Goal: Find specific page/section: Find specific page/section

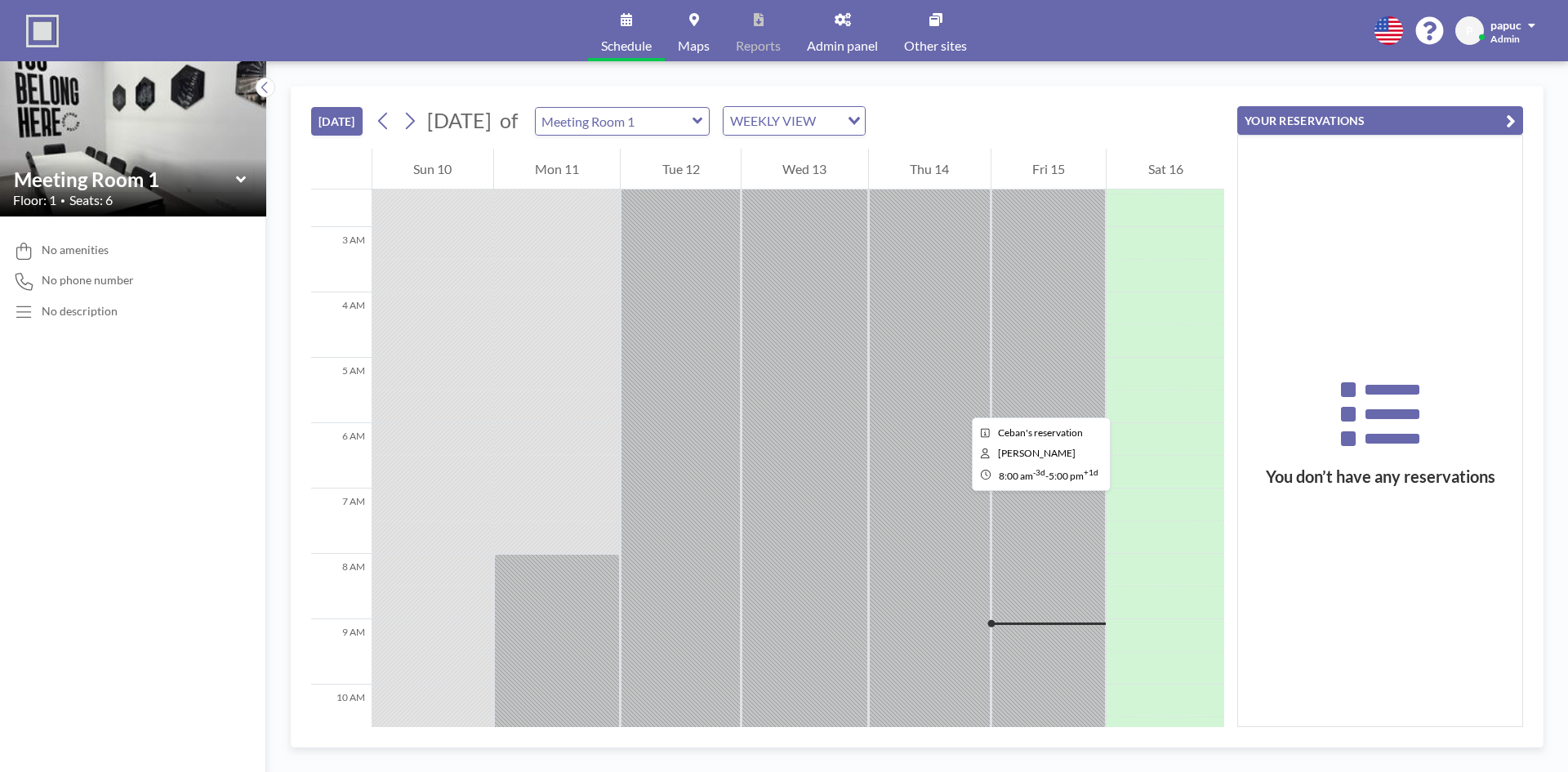
scroll to position [148, 0]
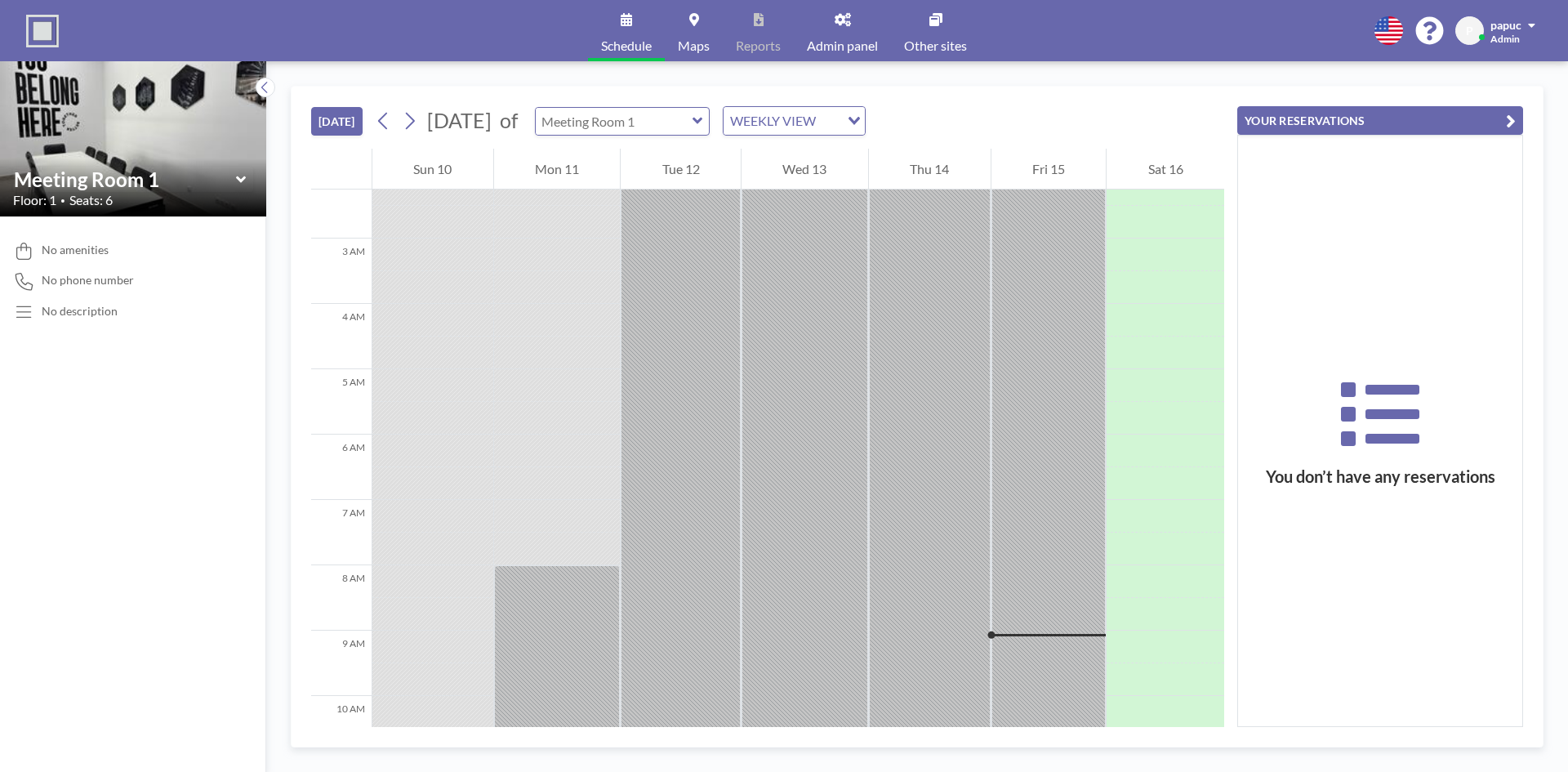
click at [682, 110] on input "text" at bounding box center [615, 122] width 157 height 27
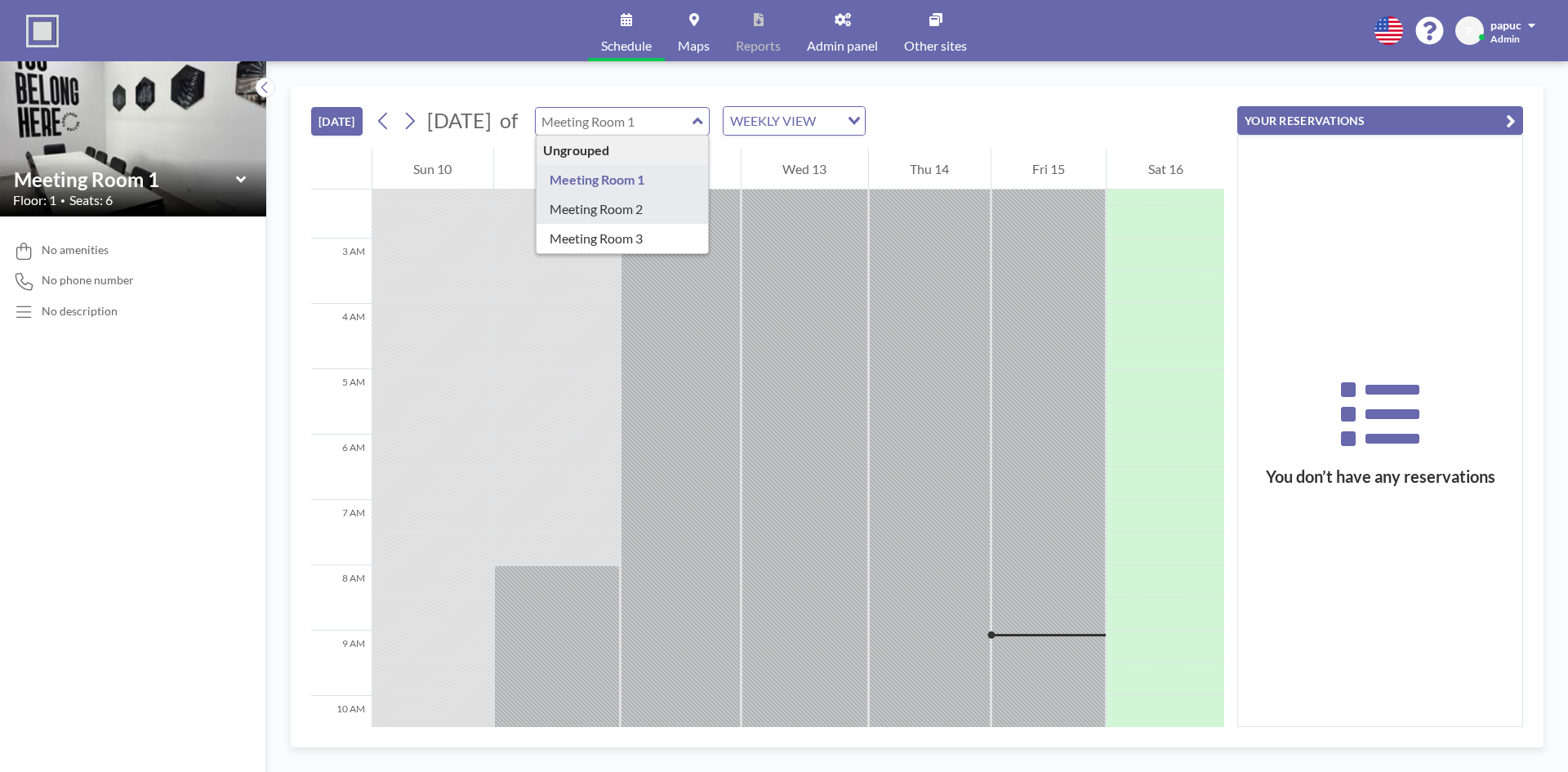
type input "Meeting Room 2"
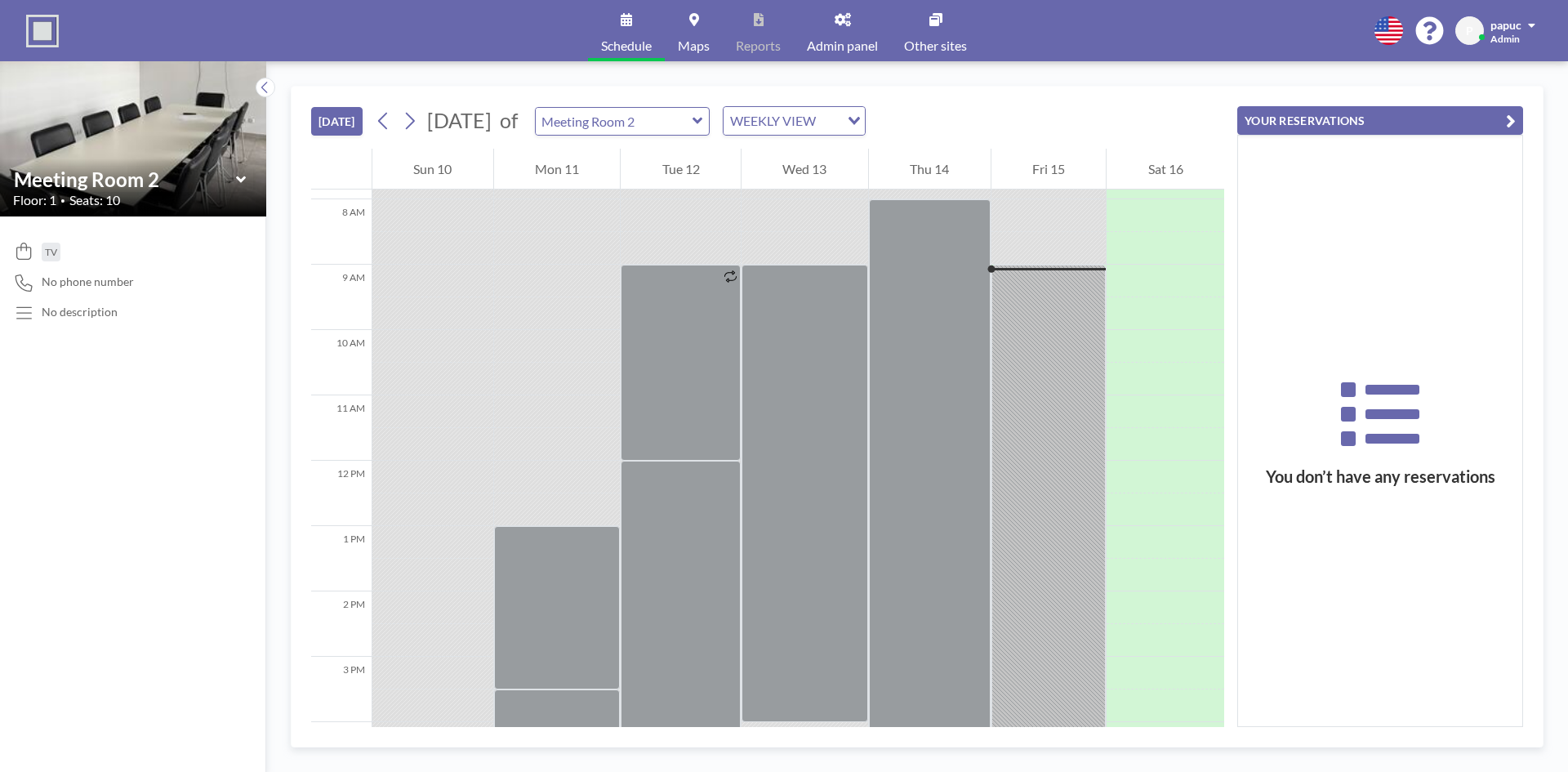
scroll to position [556, 0]
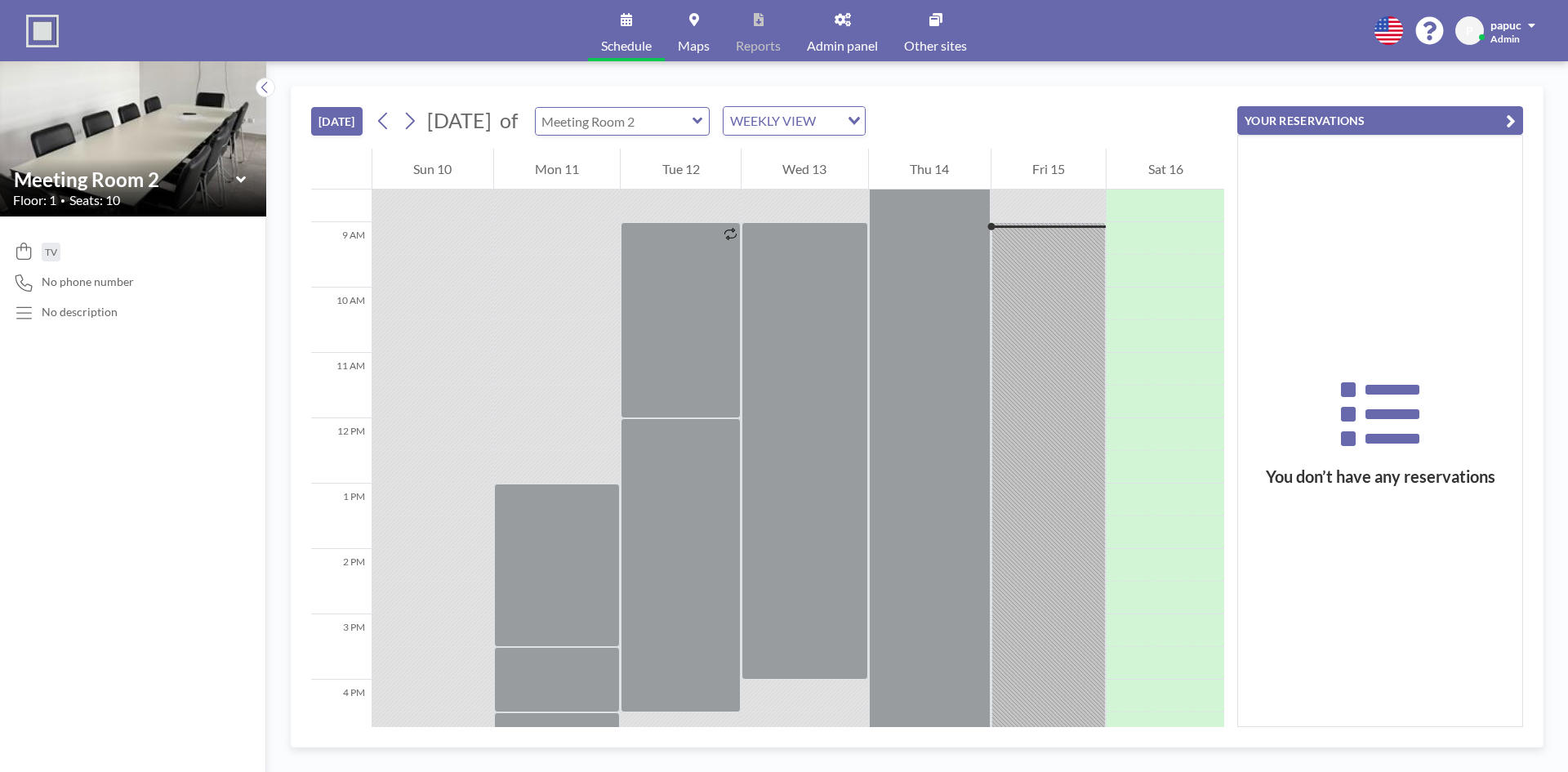
click at [683, 115] on input "text" at bounding box center [615, 122] width 157 height 27
type input "Meeting Room 3"
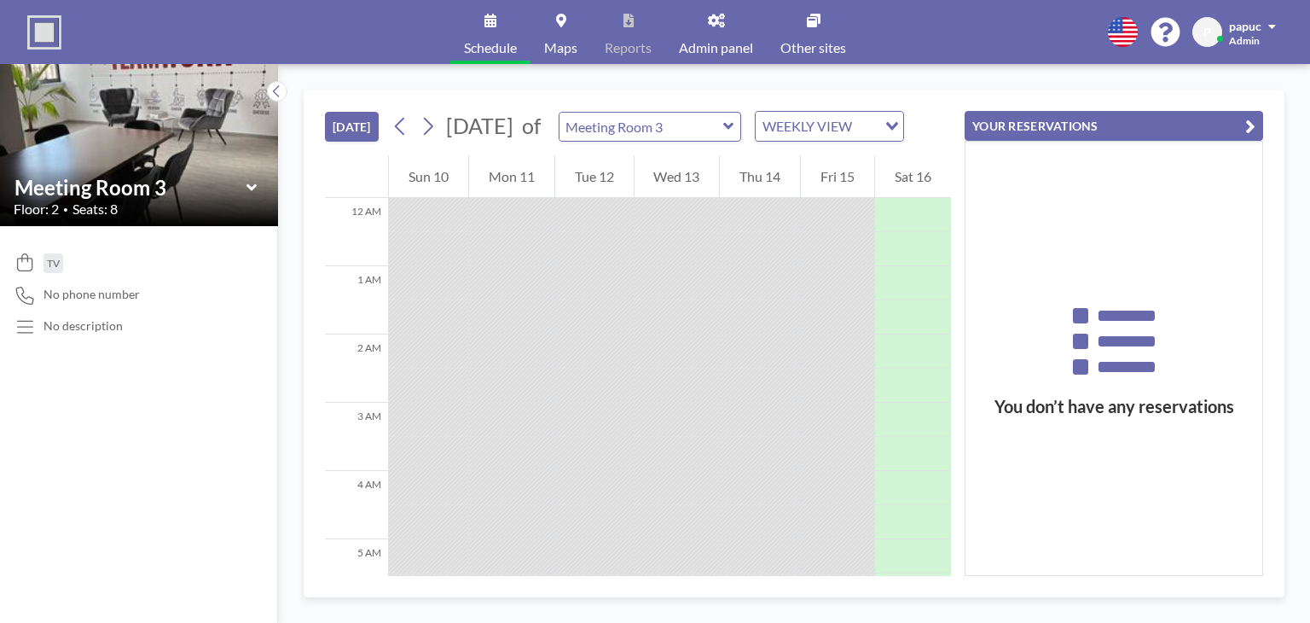
scroll to position [648, 0]
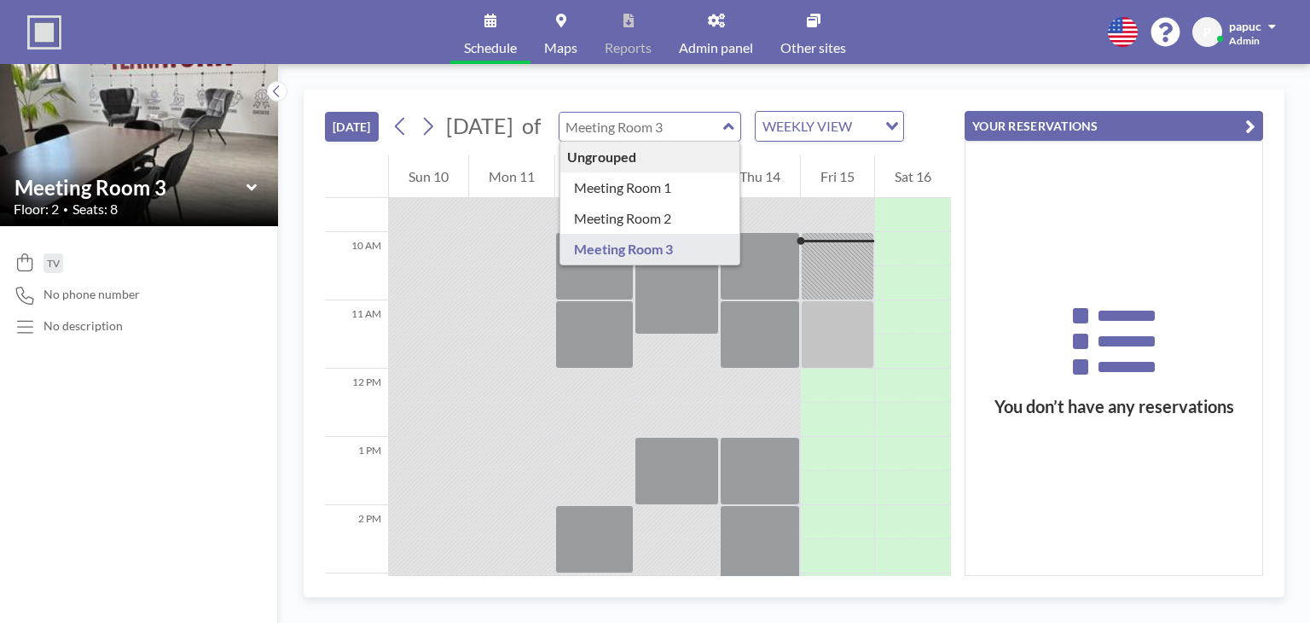
click at [682, 135] on input "text" at bounding box center [642, 127] width 164 height 28
type input "Meeting Room 1"
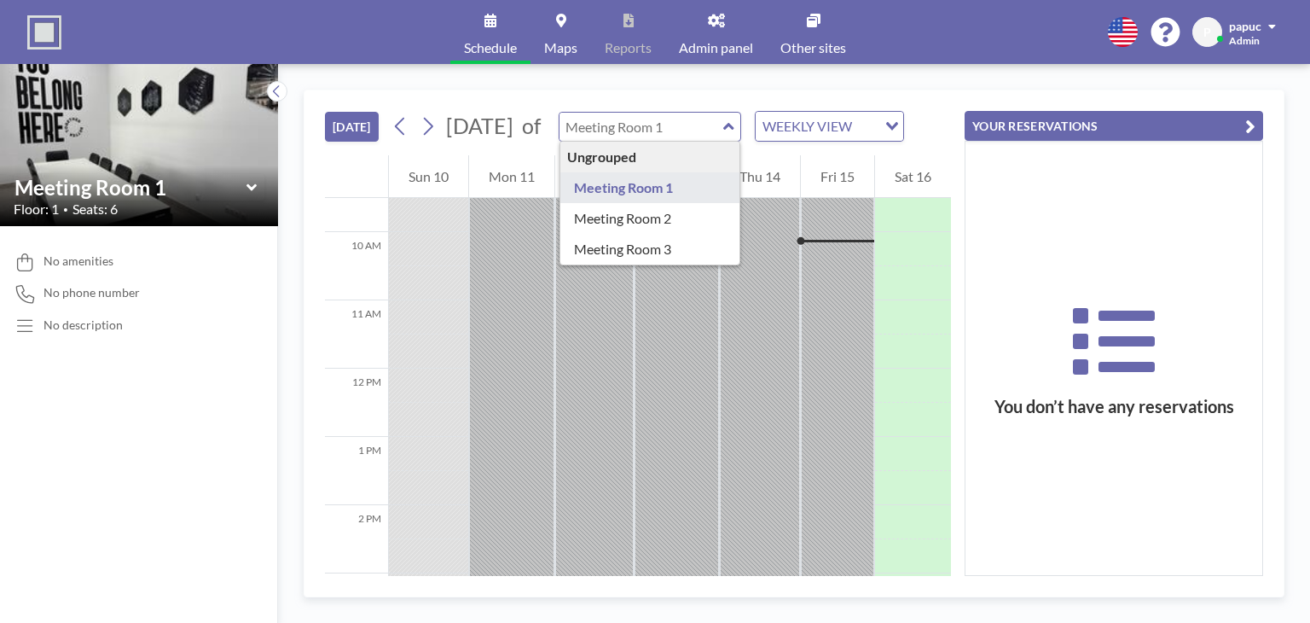
click at [695, 141] on input "text" at bounding box center [642, 127] width 164 height 28
type input "Meeting Room 2"
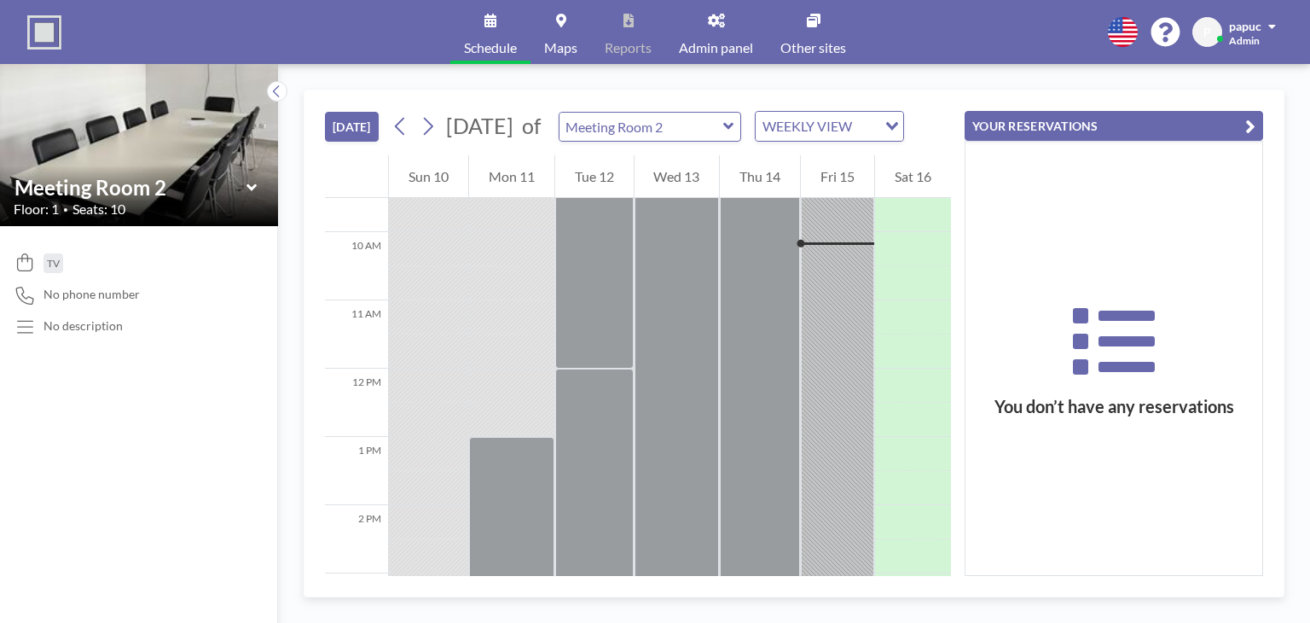
click at [104, 97] on img at bounding box center [139, 145] width 278 height 370
click at [106, 97] on img at bounding box center [139, 145] width 278 height 370
